Goal: Information Seeking & Learning: Check status

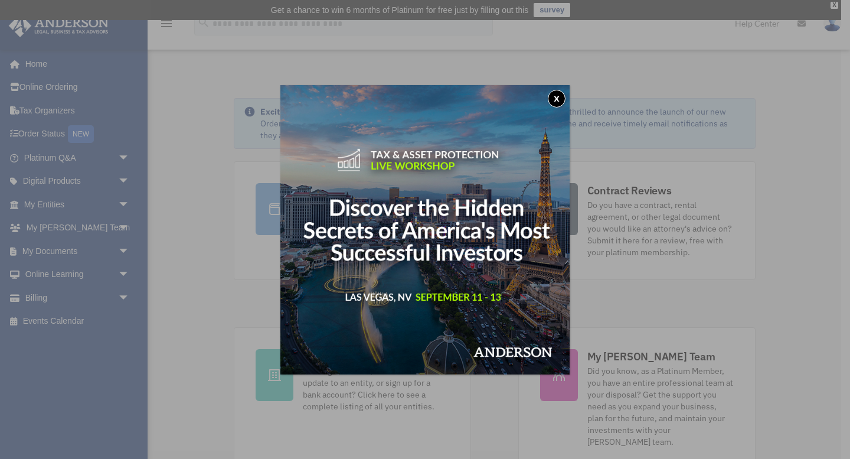
click at [560, 96] on button "x" at bounding box center [557, 99] width 18 height 18
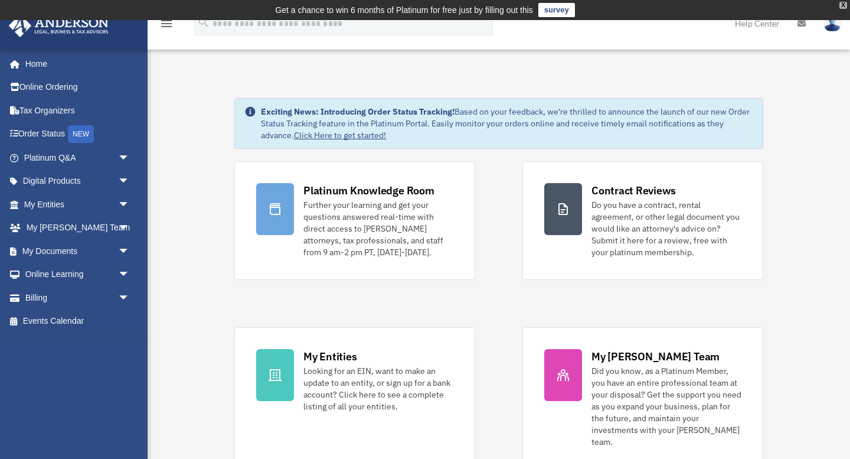
click at [846, 5] on div "X" at bounding box center [844, 5] width 8 height 7
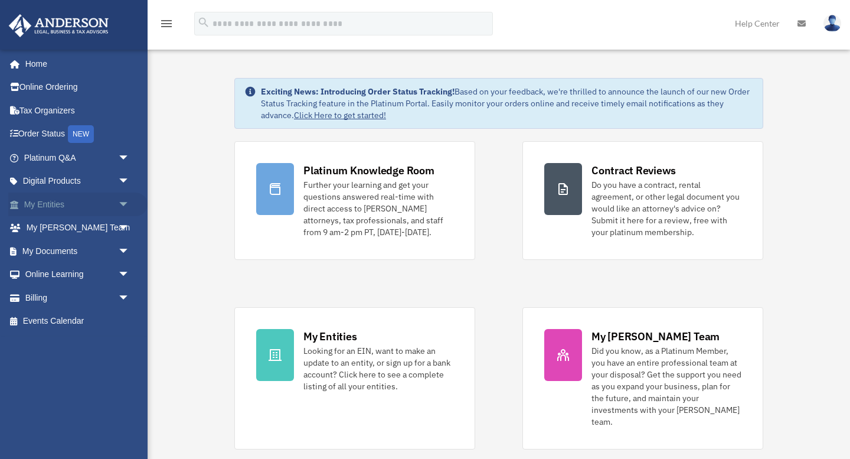
click at [124, 204] on span "arrow_drop_down" at bounding box center [130, 205] width 24 height 24
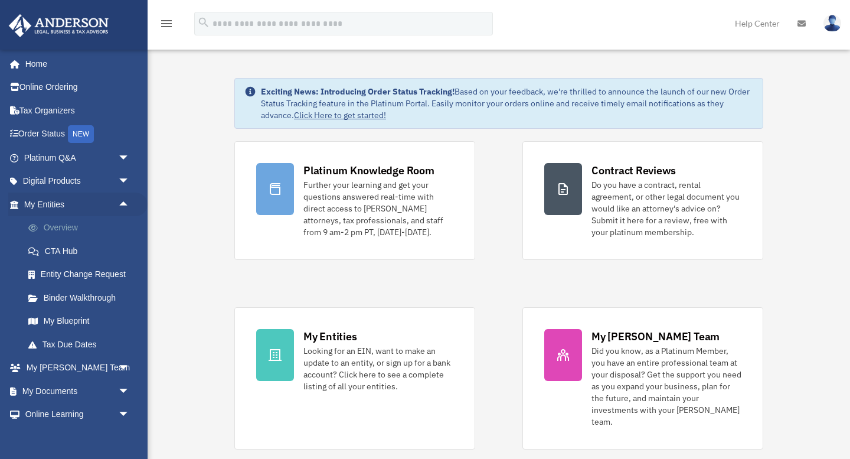
click at [61, 230] on link "Overview" at bounding box center [82, 228] width 131 height 24
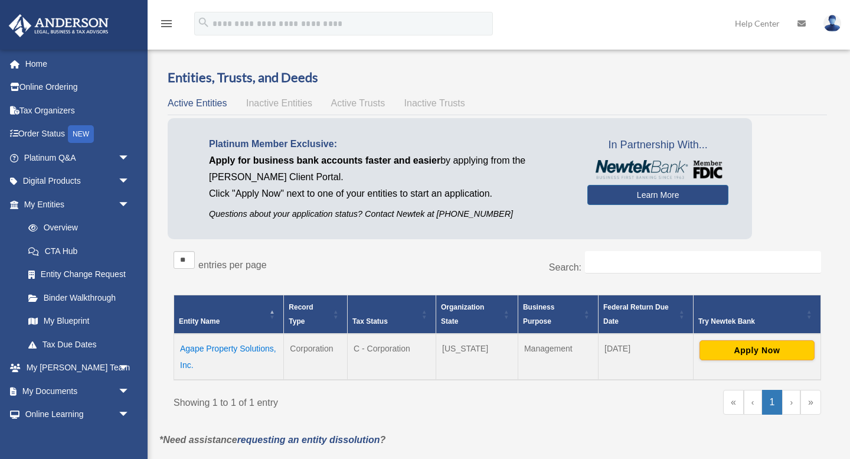
scroll to position [98, 0]
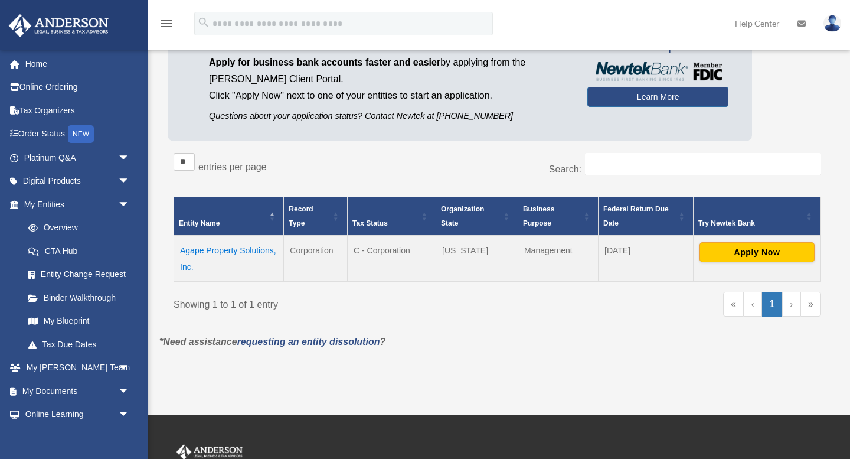
click at [227, 252] on td "Agape Property Solutions, Inc." at bounding box center [229, 259] width 110 height 46
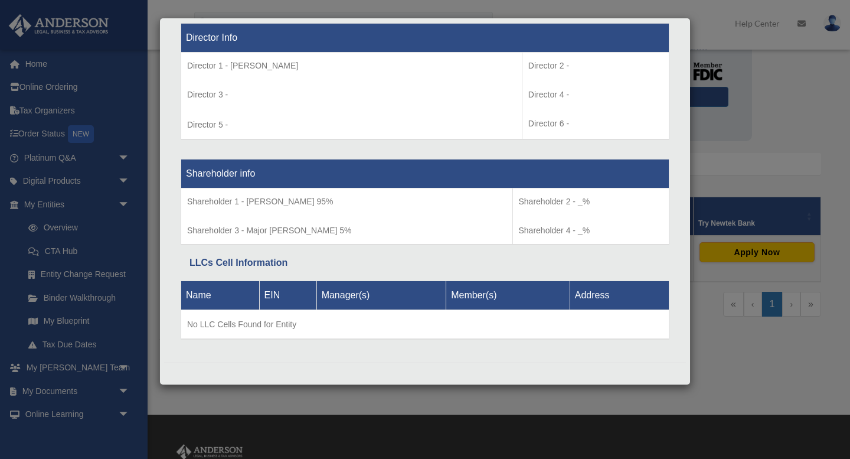
scroll to position [0, 0]
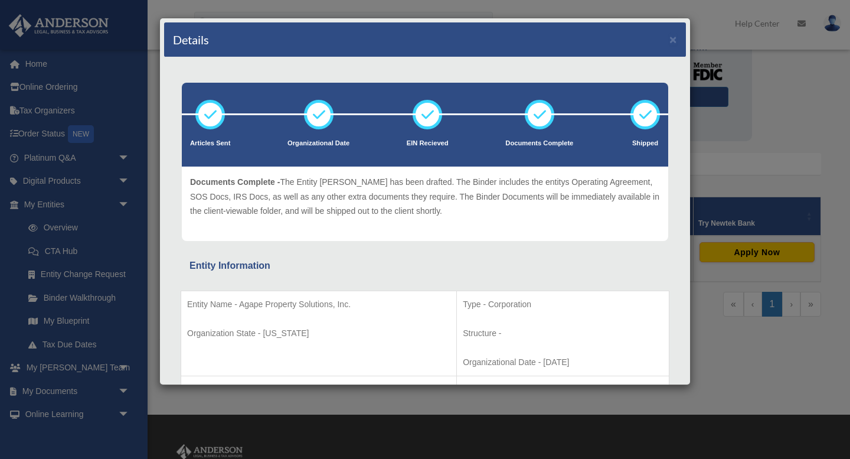
click at [65, 324] on div "Details × Articles Sent Organizational Date" at bounding box center [425, 229] width 850 height 459
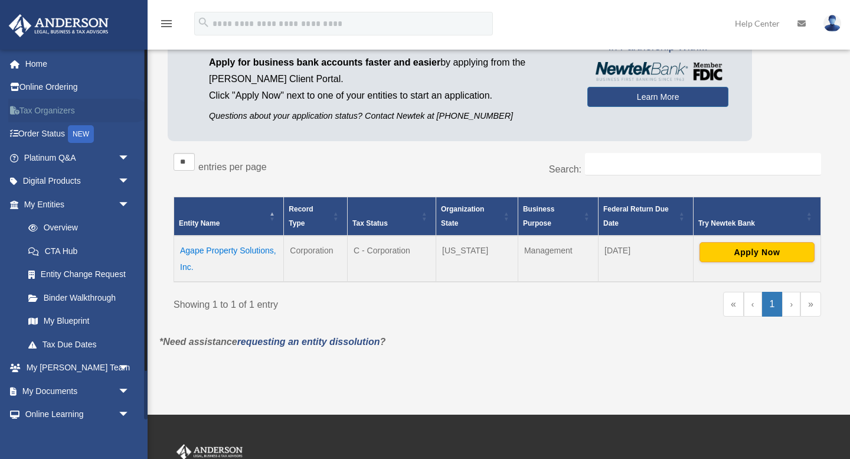
click at [62, 110] on link "Tax Organizers" at bounding box center [77, 111] width 139 height 24
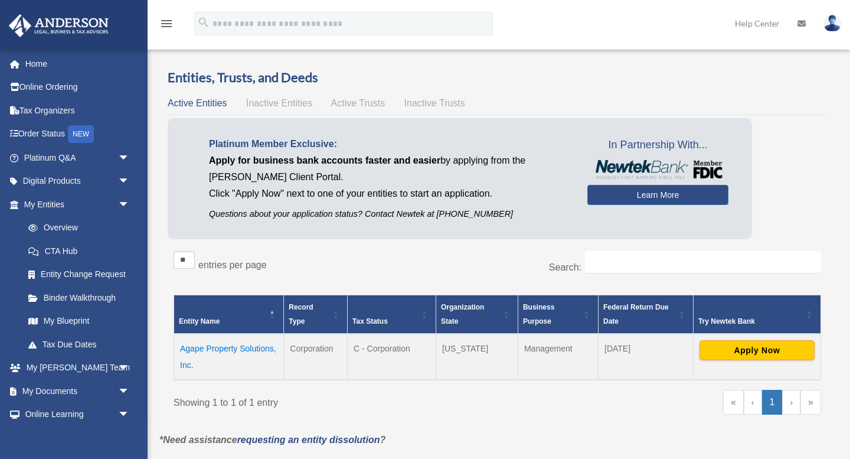
scroll to position [98, 0]
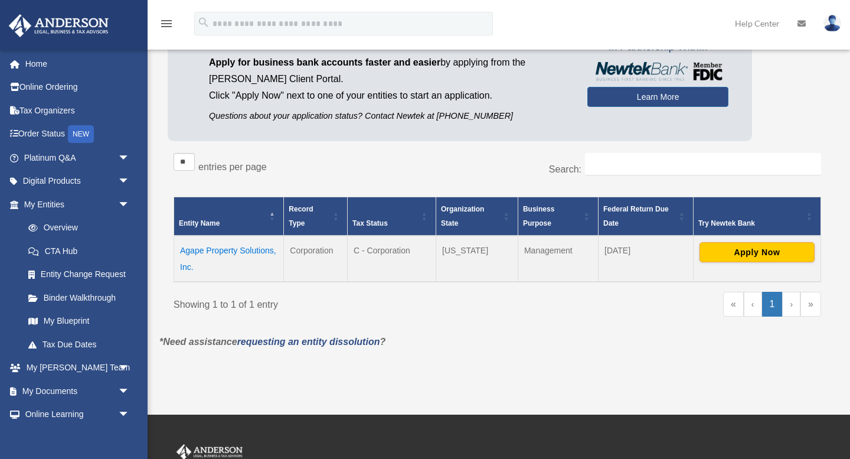
click at [228, 250] on td "Agape Property Solutions, Inc." at bounding box center [229, 259] width 110 height 46
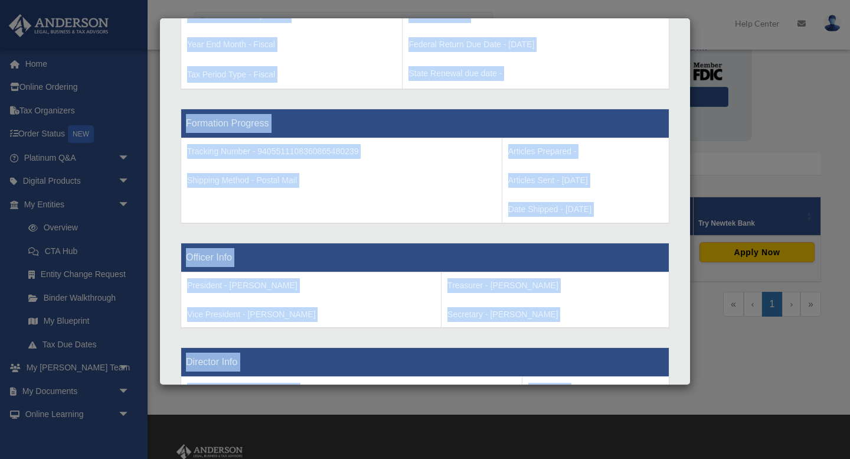
scroll to position [865, 0]
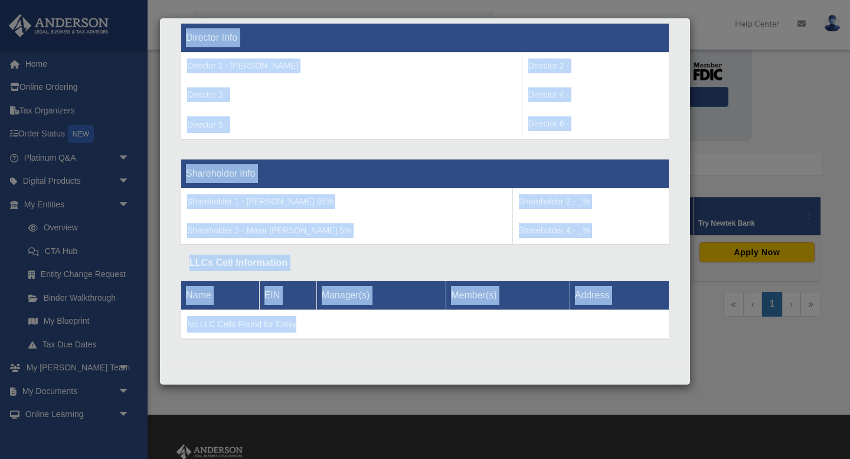
drag, startPoint x: 190, startPoint y: 78, endPoint x: 651, endPoint y: 430, distance: 580.2
click at [651, 430] on div "Details × Articles Sent Organizational Date" at bounding box center [425, 229] width 850 height 459
copy div "Entity Information Entity Name - Agape Property Solutions, Inc. Organization St…"
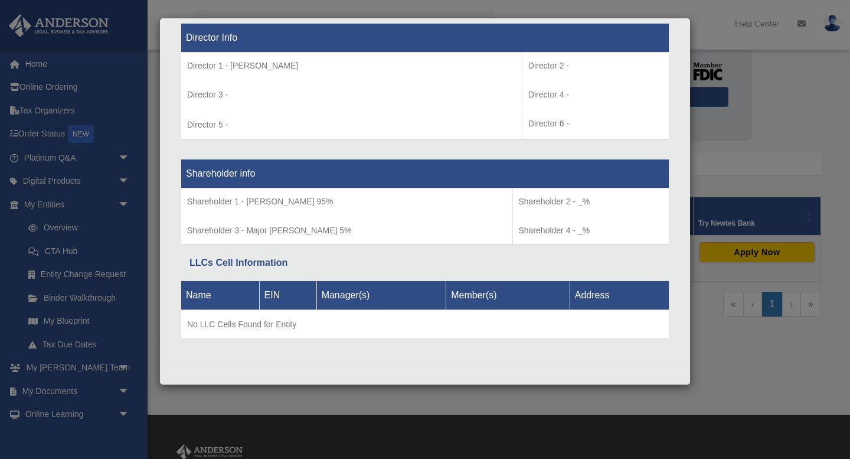
click at [787, 73] on div "Details × Articles Sent Organizational Date" at bounding box center [425, 229] width 850 height 459
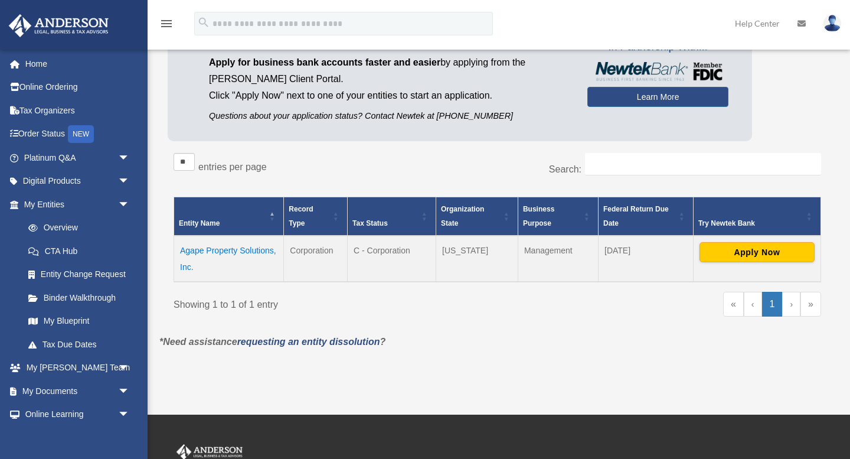
scroll to position [0, 0]
